Goal: Task Accomplishment & Management: Use online tool/utility

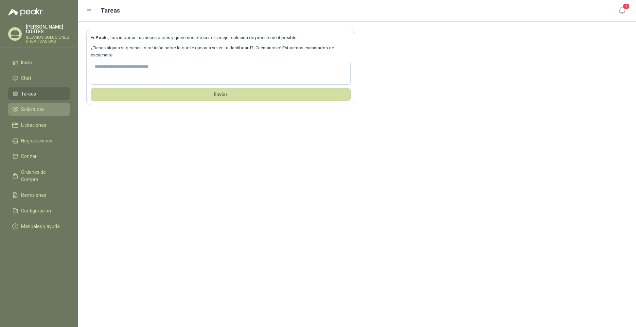
click at [40, 109] on link "Solicitudes" at bounding box center [39, 109] width 62 height 13
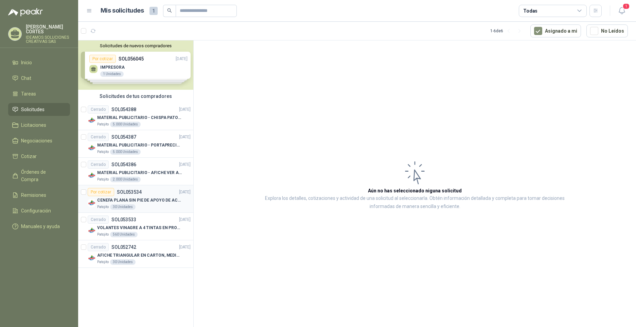
click at [143, 201] on p "CENEFA PLANA SIN PIE DE APOYO DE ACUERDO A LA IMAGEN ADJUNTA" at bounding box center [139, 200] width 85 height 6
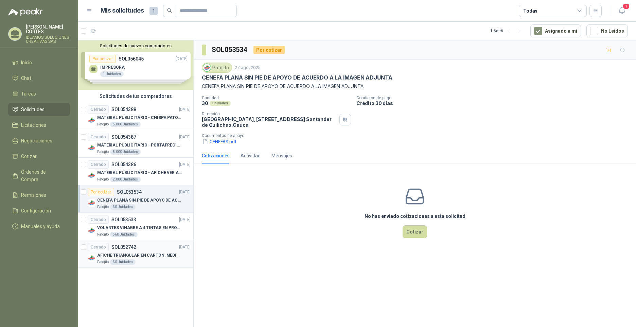
click at [140, 262] on div "Patojito 30 Unidades" at bounding box center [143, 261] width 93 height 5
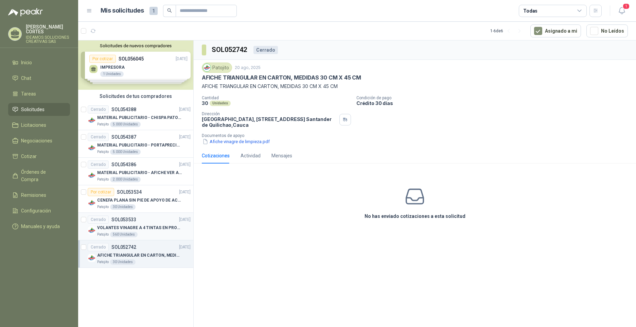
click at [144, 225] on p "VOLANTES VINAGRE A 4 TINTAS EN PROPALCOTE VER ARCHIVO ADJUNTO" at bounding box center [139, 228] width 85 height 6
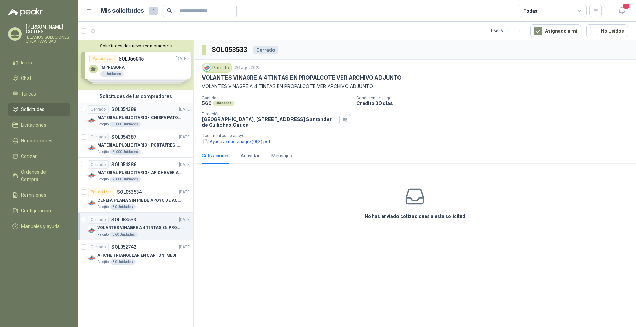
click at [135, 104] on article "Cerrado SOL054388 01/09/25 MATERIAL PUBLICITARIO - CHISPA PATOJITO VER ADJUNTO …" at bounding box center [135, 117] width 115 height 28
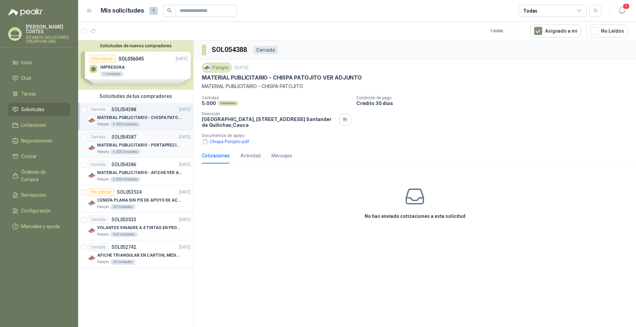
click at [148, 140] on div "Cerrado SOL054387 01/09/25" at bounding box center [139, 137] width 103 height 8
click at [44, 127] on ul "Inicio Chat Tareas Solicitudes Licitaciones Negociaciones Cotizar Órdenes de Co…" at bounding box center [39, 145] width 78 height 179
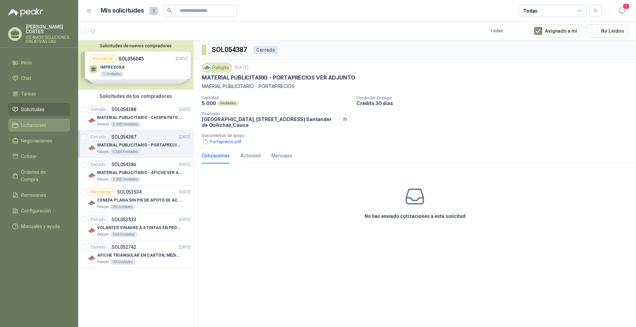
click at [44, 121] on span "Licitaciones" at bounding box center [33, 124] width 25 height 7
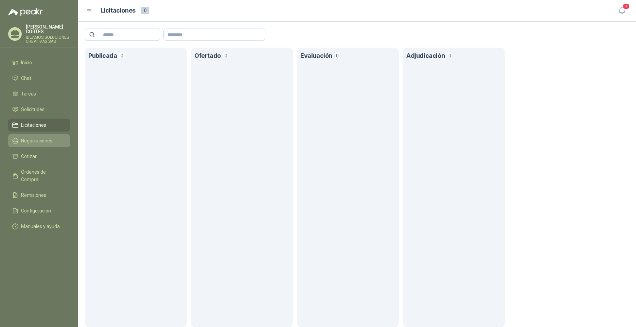
click at [44, 142] on link "Negociaciones" at bounding box center [39, 140] width 62 height 13
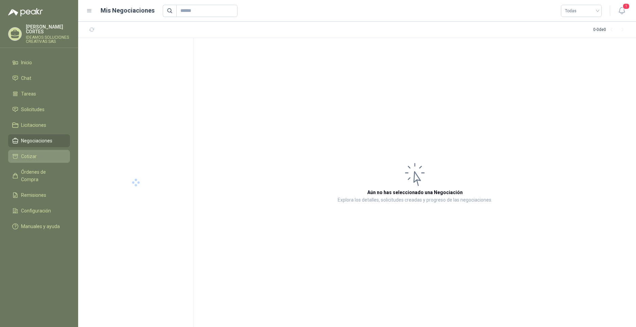
click at [44, 153] on li "Cotizar" at bounding box center [39, 156] width 54 height 7
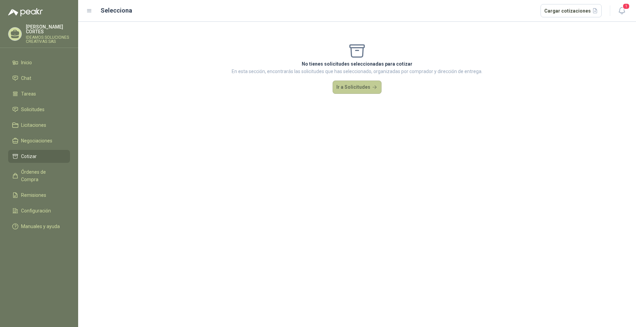
click at [365, 88] on button "Ir a Solicitudes" at bounding box center [357, 88] width 49 height 14
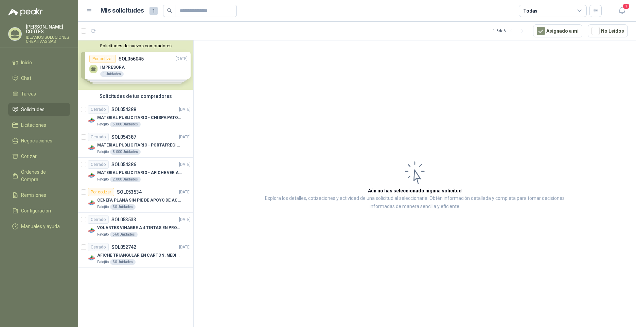
click at [109, 72] on div "Solicitudes de nuevos compradores Por cotizar SOL056045 16/09/25 IMPRESORA 1 Un…" at bounding box center [135, 64] width 115 height 49
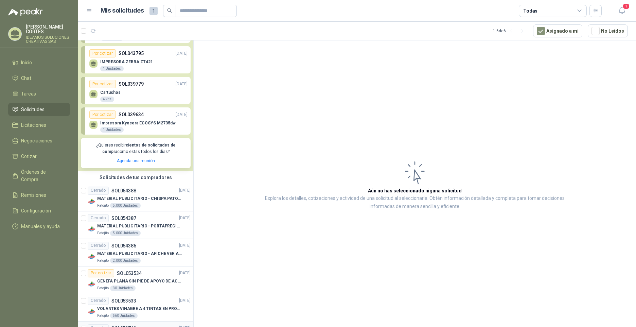
scroll to position [66, 0]
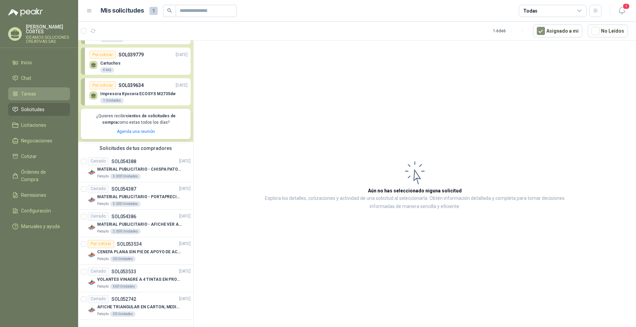
click at [32, 91] on span "Tareas" at bounding box center [28, 93] width 15 height 7
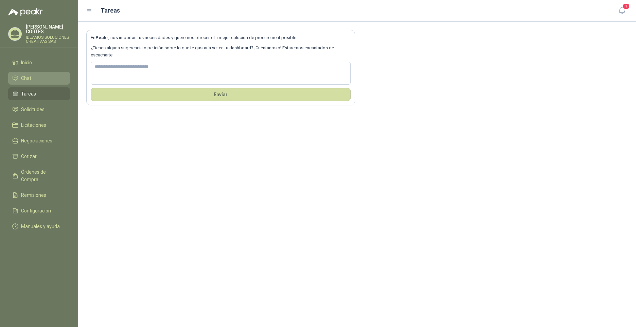
click at [34, 78] on link "Chat" at bounding box center [39, 78] width 62 height 13
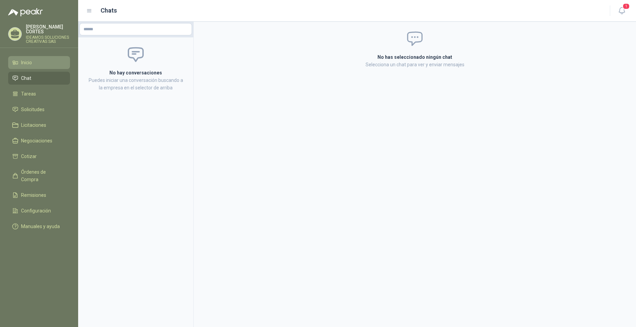
click at [34, 61] on li "Inicio" at bounding box center [39, 62] width 54 height 7
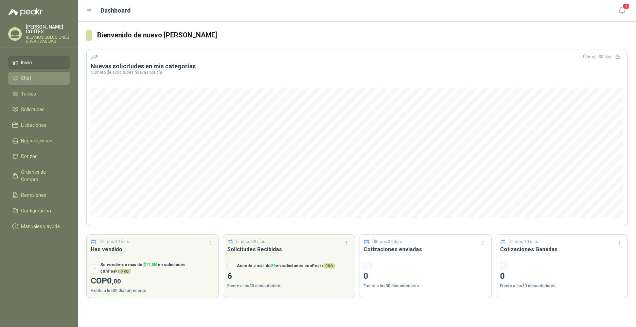
click at [41, 76] on li "Chat" at bounding box center [39, 77] width 54 height 7
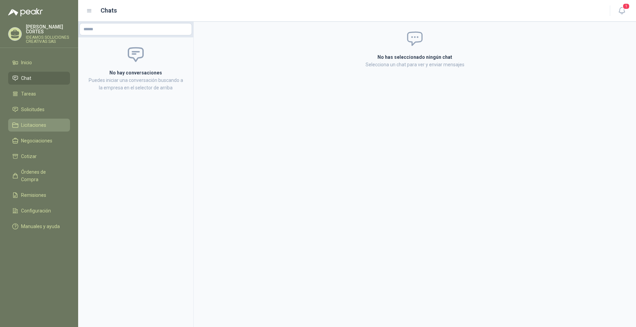
click at [45, 121] on span "Licitaciones" at bounding box center [33, 124] width 25 height 7
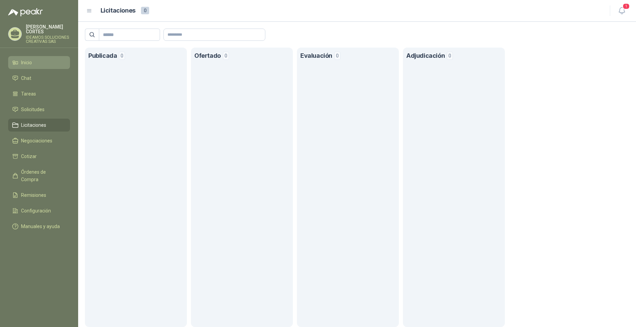
click at [25, 59] on span "Inicio" at bounding box center [26, 62] width 11 height 7
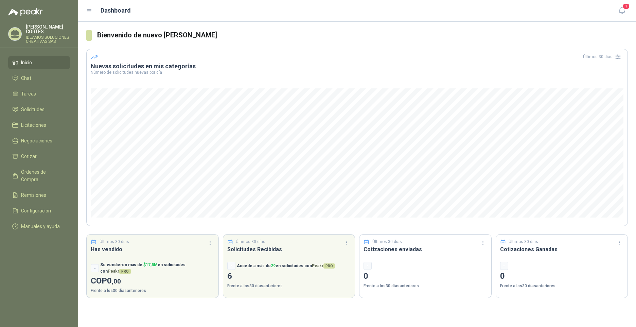
click at [36, 35] on p "IDEAMOS SOLUCIONES CREATIVAS SAS" at bounding box center [48, 39] width 44 height 8
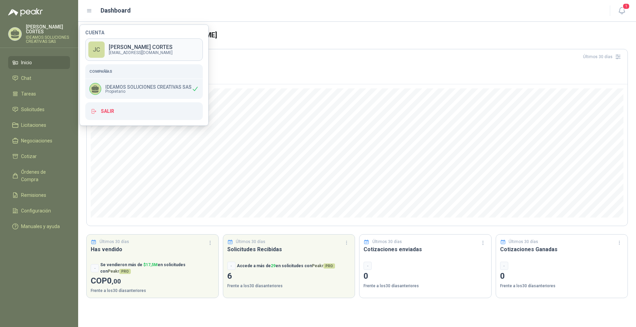
click at [135, 46] on p "JOSEPH CORTES" at bounding box center [141, 47] width 64 height 5
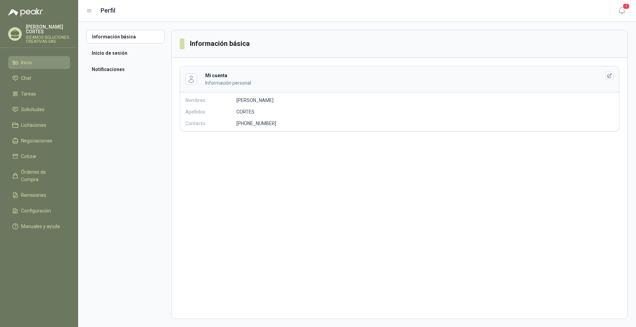
click at [32, 59] on span "Inicio" at bounding box center [26, 62] width 11 height 7
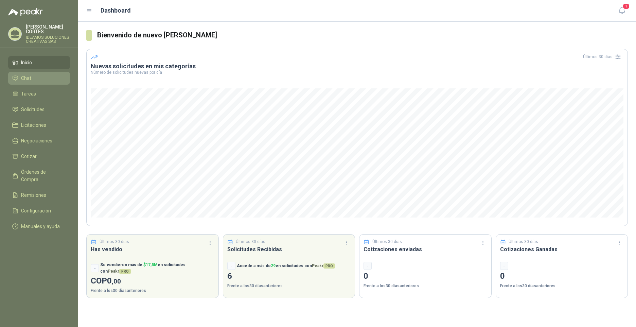
click at [38, 75] on li "Chat" at bounding box center [39, 77] width 54 height 7
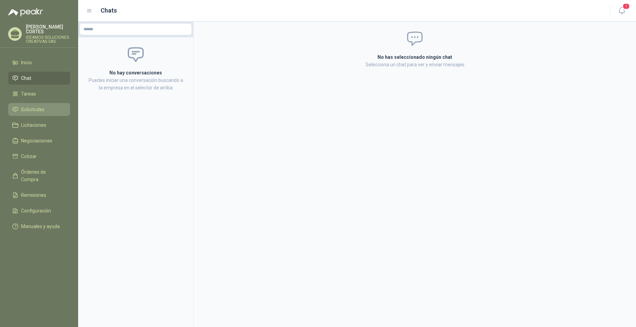
click at [41, 106] on span "Solicitudes" at bounding box center [32, 109] width 23 height 7
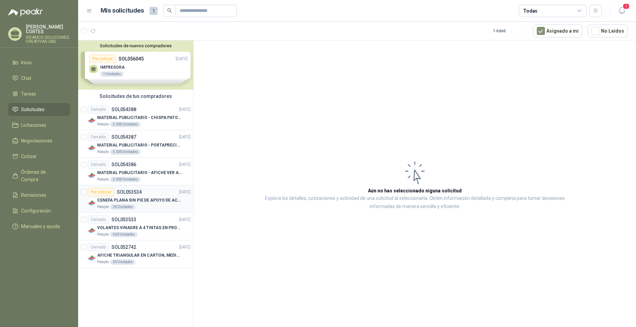
click at [119, 191] on p "SOL053534" at bounding box center [129, 192] width 25 height 5
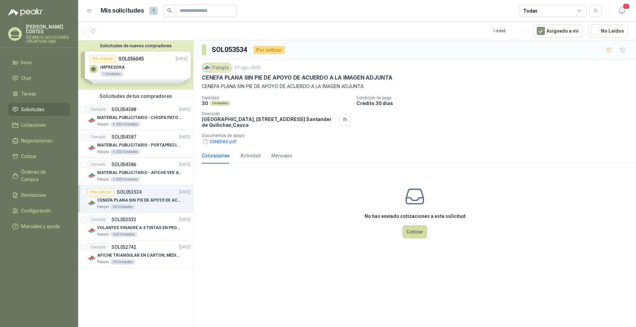
click at [274, 48] on div "Por cotizar" at bounding box center [269, 50] width 31 height 8
click at [320, 78] on p "CENEFA PLANA SIN PIE DE APOYO DE ACUERDO A LA IMAGEN ADJUNTA" at bounding box center [297, 77] width 191 height 7
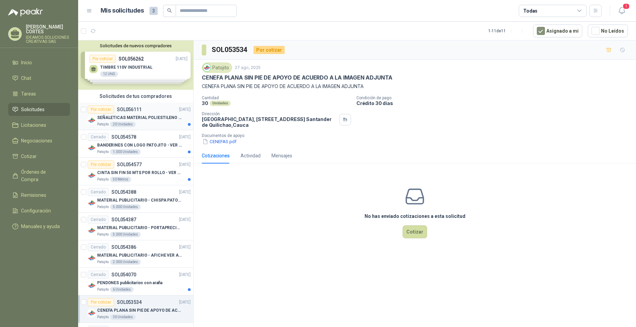
click at [142, 103] on article "Por cotizar SOL056111 [DATE] SEÑALETICAS MATERIAL POLIESTILENO CON VINILO LAMIN…" at bounding box center [135, 117] width 115 height 28
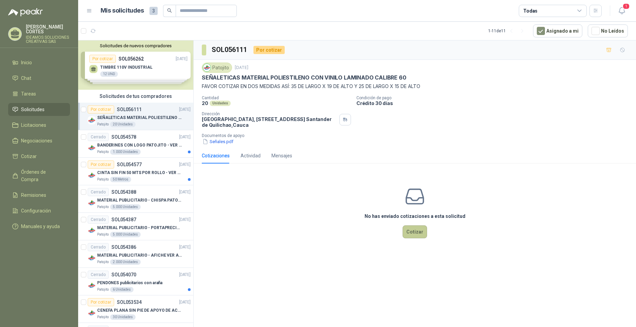
click at [423, 233] on button "Cotizar" at bounding box center [415, 231] width 24 height 13
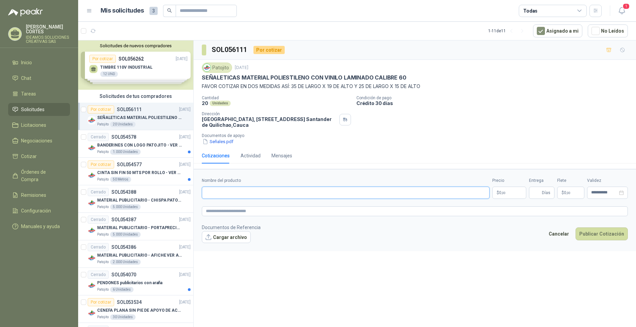
click at [225, 194] on input "Nombre del producto" at bounding box center [346, 193] width 288 height 12
type input "**********"
